Goal: Transaction & Acquisition: Purchase product/service

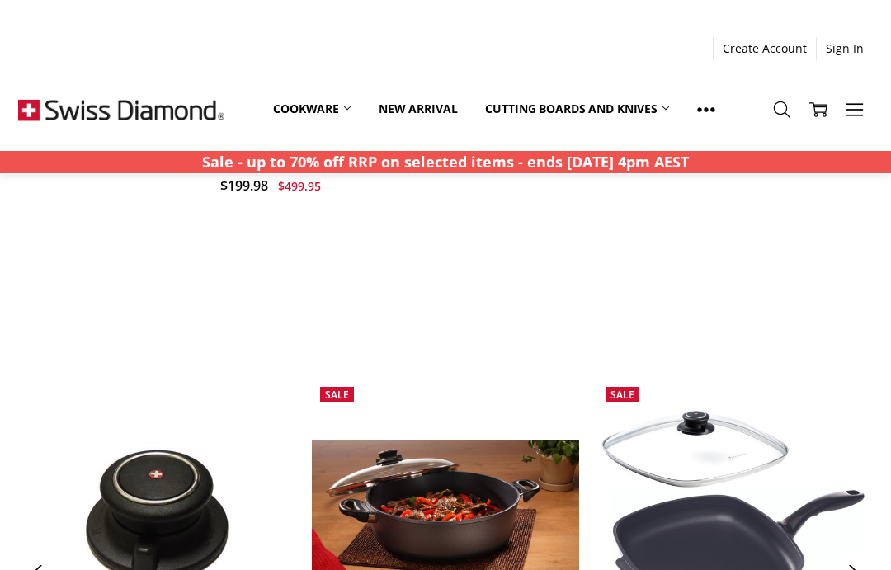
scroll to position [960, 0]
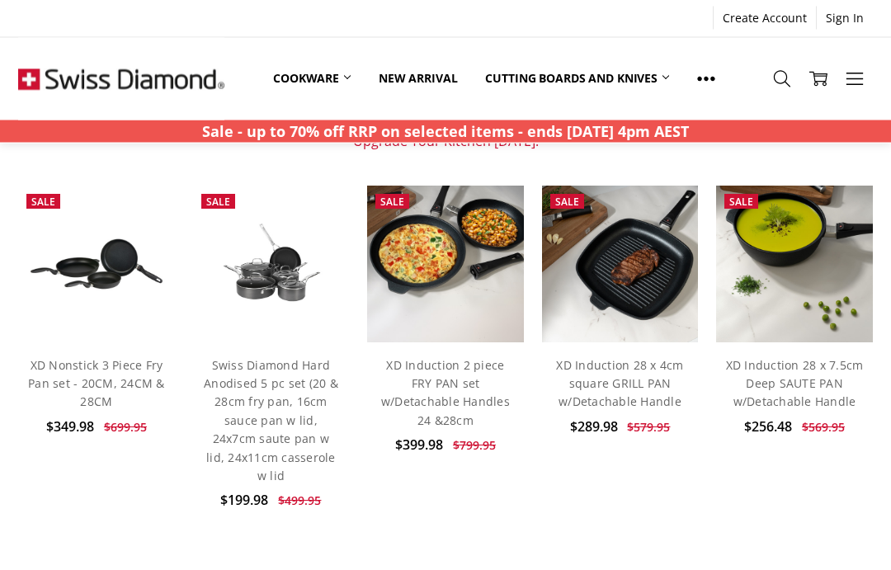
scroll to position [648, 0]
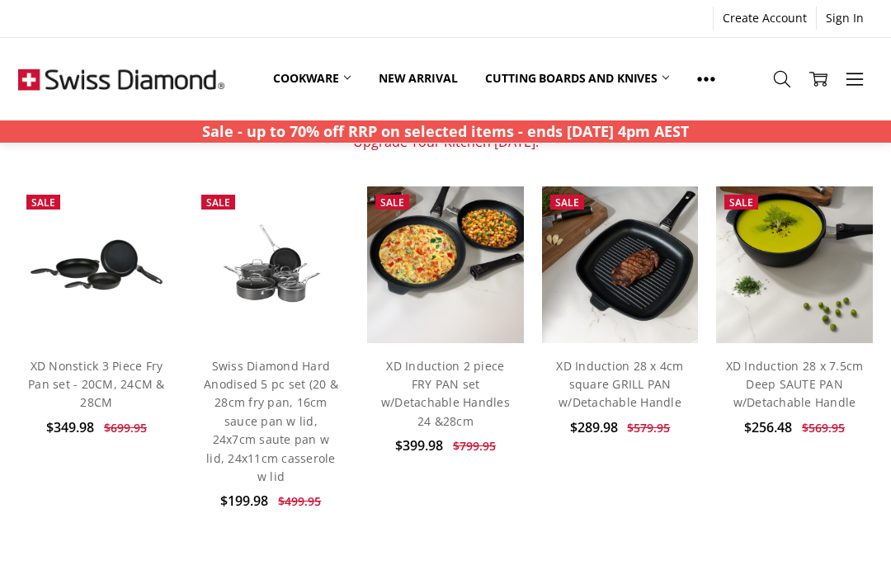
click at [106, 371] on link "XD Nonstick 3 Piece Fry Pan set - 20CM, 24CM & 28CM" at bounding box center [96, 384] width 137 height 53
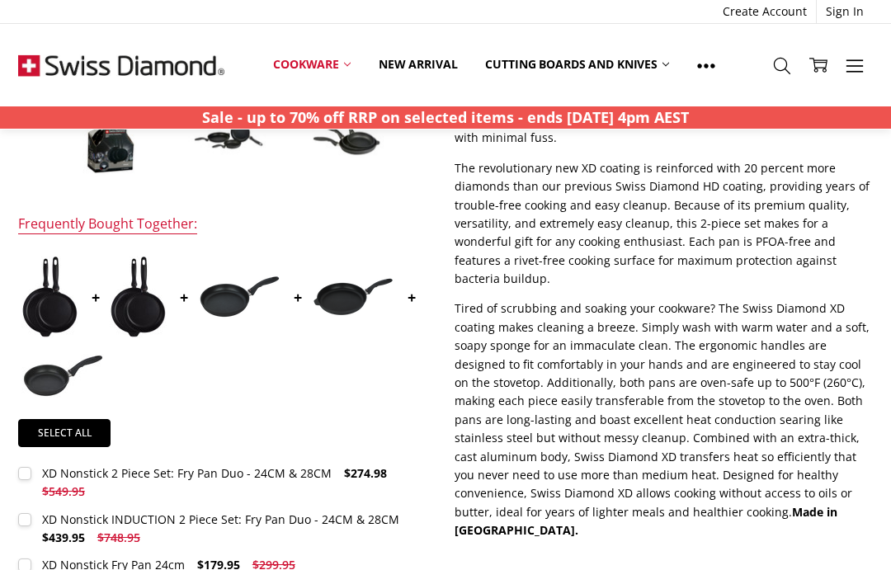
scroll to position [507, 0]
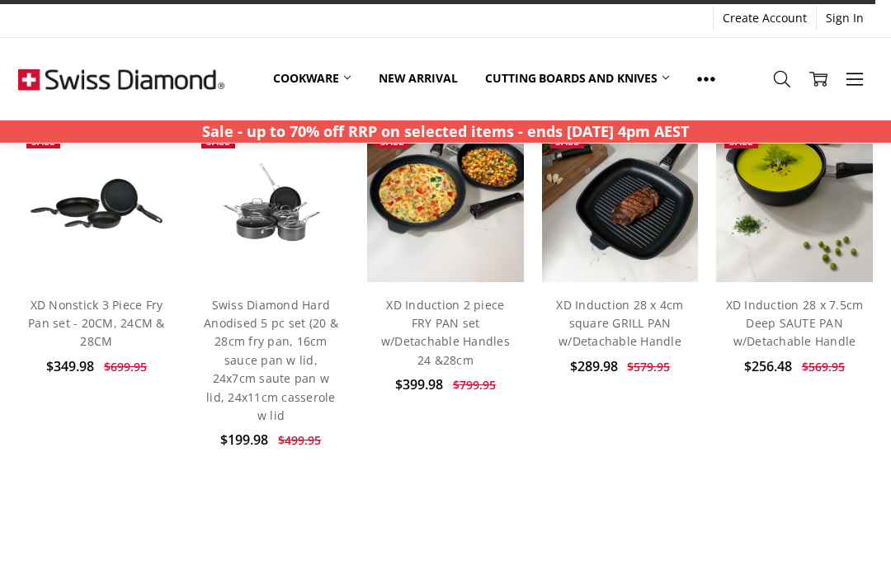
scroll to position [710, 0]
